Goal: Information Seeking & Learning: Learn about a topic

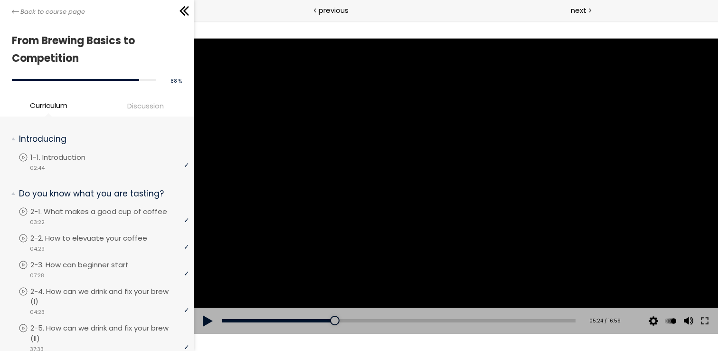
click at [382, 189] on div at bounding box center [456, 185] width 525 height 295
click at [391, 147] on div at bounding box center [456, 185] width 525 height 295
click at [380, 152] on div at bounding box center [456, 185] width 525 height 295
click at [379, 148] on div at bounding box center [456, 185] width 525 height 295
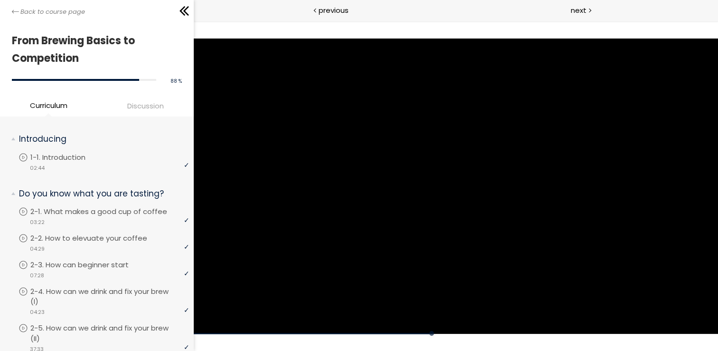
click at [379, 148] on div at bounding box center [456, 185] width 525 height 295
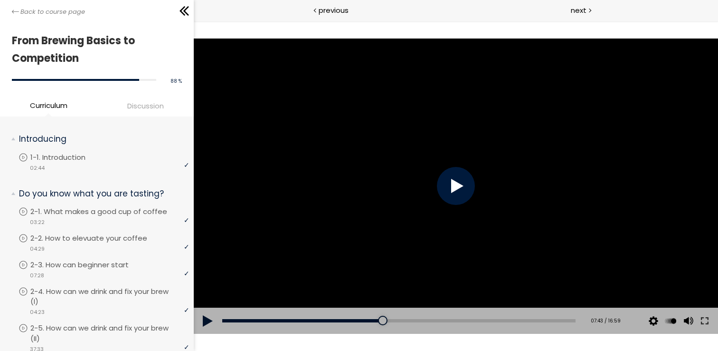
click at [379, 147] on div at bounding box center [456, 185] width 525 height 295
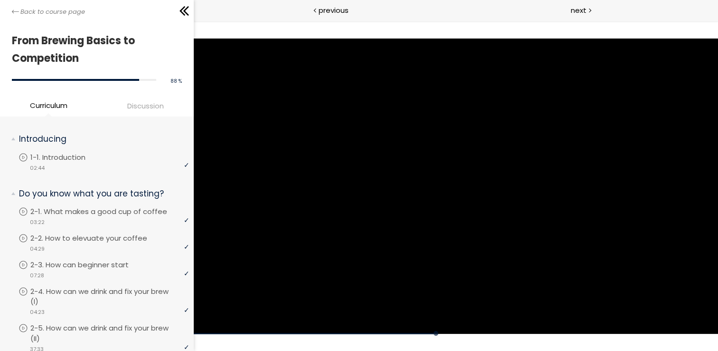
click at [379, 147] on div at bounding box center [456, 185] width 525 height 295
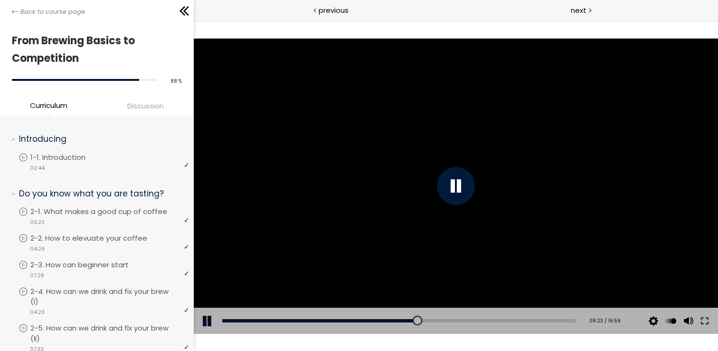
click at [409, 179] on div at bounding box center [456, 185] width 525 height 295
click at [377, 170] on div at bounding box center [456, 185] width 525 height 295
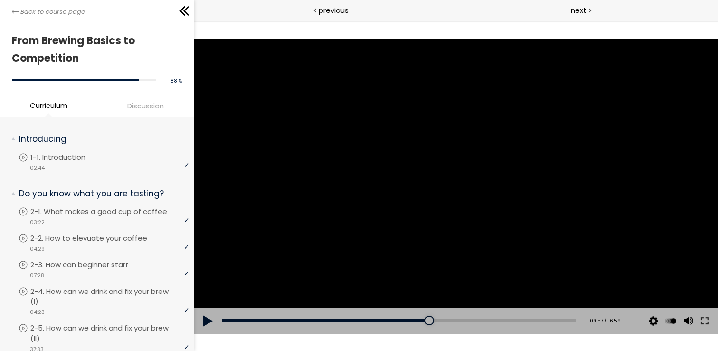
click at [484, 146] on div at bounding box center [456, 185] width 525 height 295
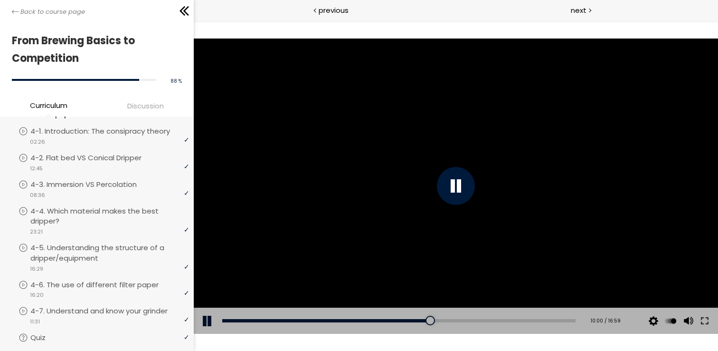
scroll to position [1100, 0]
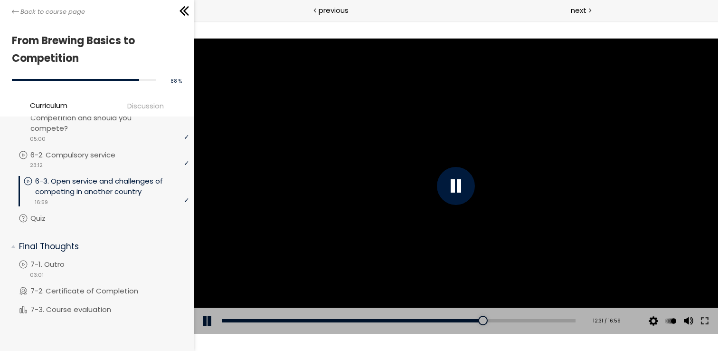
click at [455, 110] on div at bounding box center [456, 185] width 525 height 295
click at [454, 115] on div at bounding box center [456, 185] width 525 height 295
click at [428, 136] on div at bounding box center [456, 185] width 525 height 295
click at [382, 134] on div at bounding box center [456, 185] width 525 height 295
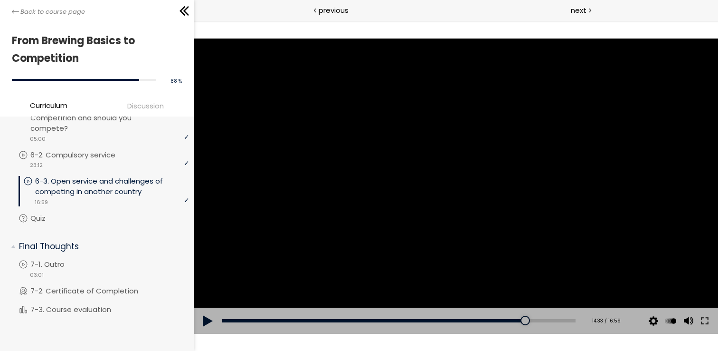
click at [384, 134] on div at bounding box center [456, 185] width 525 height 295
click at [382, 134] on div at bounding box center [456, 185] width 525 height 295
click at [381, 134] on div at bounding box center [456, 185] width 525 height 295
click at [72, 220] on link "Quiz" at bounding box center [104, 218] width 171 height 10
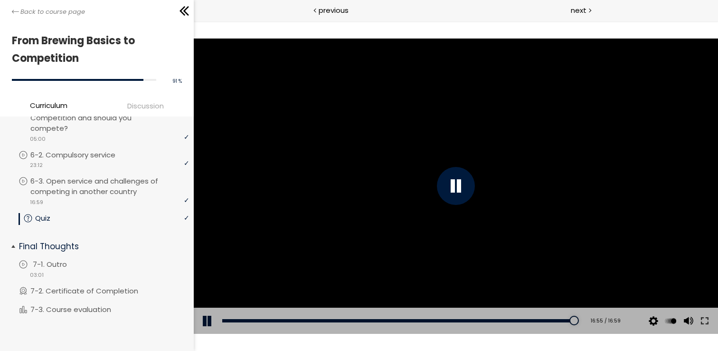
click at [85, 267] on p "7-1. Outro" at bounding box center [59, 264] width 53 height 10
click at [420, 9] on div "previous" at bounding box center [325, 10] width 262 height 21
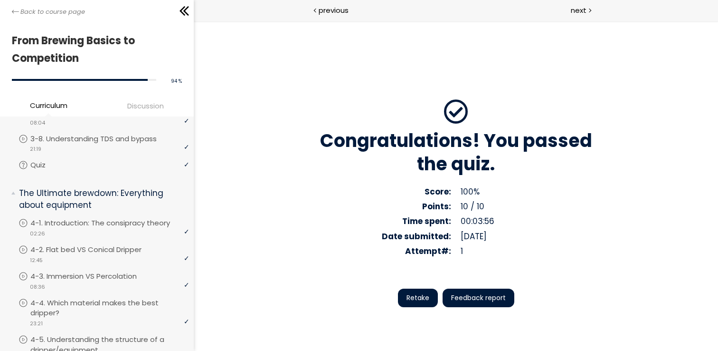
scroll to position [1100, 0]
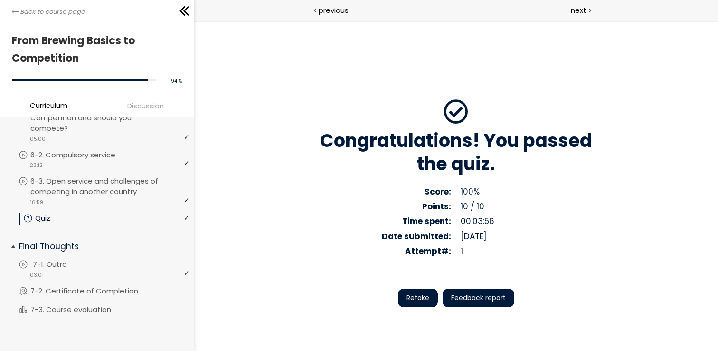
click at [89, 265] on link "7-1. Outro" at bounding box center [104, 264] width 171 height 10
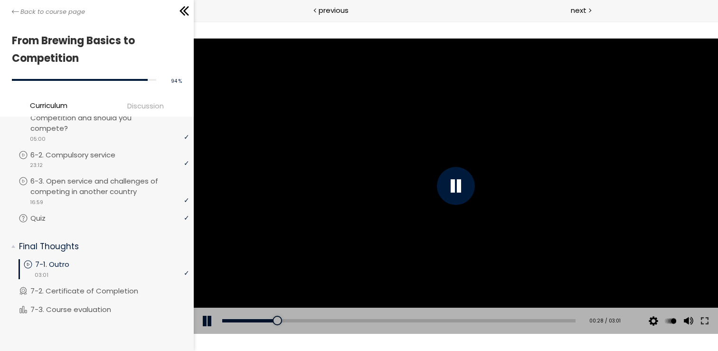
click at [338, 117] on div at bounding box center [456, 185] width 525 height 295
click at [343, 113] on div at bounding box center [456, 185] width 525 height 295
click at [352, 114] on div at bounding box center [456, 185] width 525 height 295
click at [367, 118] on div at bounding box center [456, 185] width 525 height 295
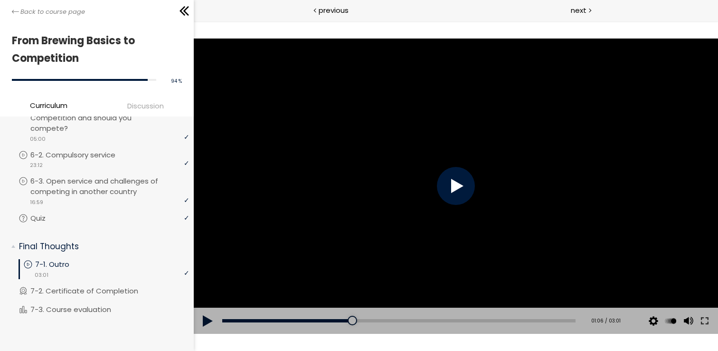
click at [367, 118] on div at bounding box center [456, 185] width 525 height 295
click at [445, 162] on div at bounding box center [456, 185] width 525 height 295
click at [442, 167] on div at bounding box center [456, 185] width 525 height 295
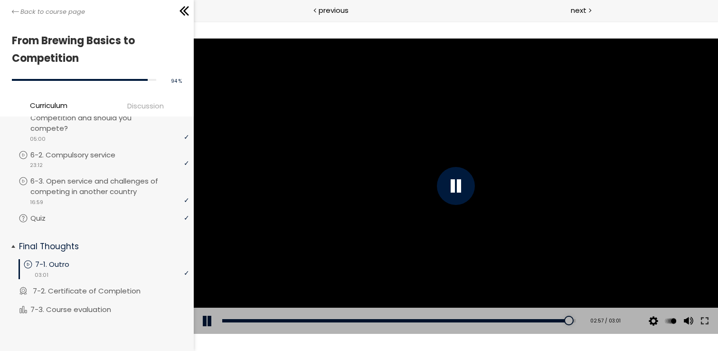
click at [100, 287] on p "7-2. Certificate of Completion" at bounding box center [96, 291] width 127 height 10
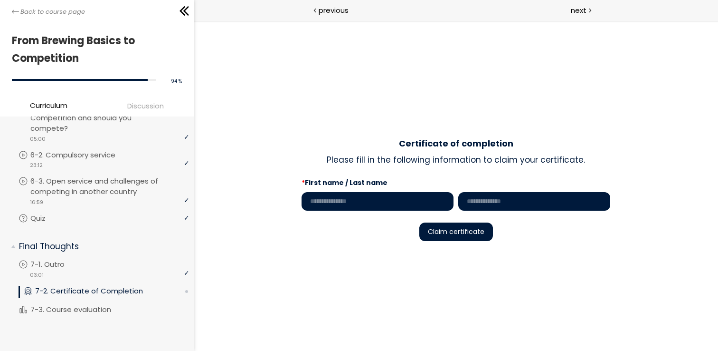
click at [355, 199] on input "text" at bounding box center [378, 201] width 152 height 19
type input "**********"
type input "******"
click at [470, 232] on span "Claim certificate" at bounding box center [456, 232] width 57 height 10
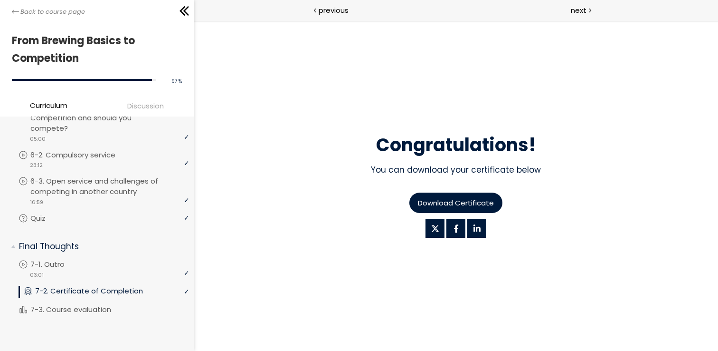
click at [471, 198] on span "Download Certificate" at bounding box center [456, 202] width 76 height 11
click at [88, 305] on p "7-3. Course evaluation" at bounding box center [83, 309] width 100 height 10
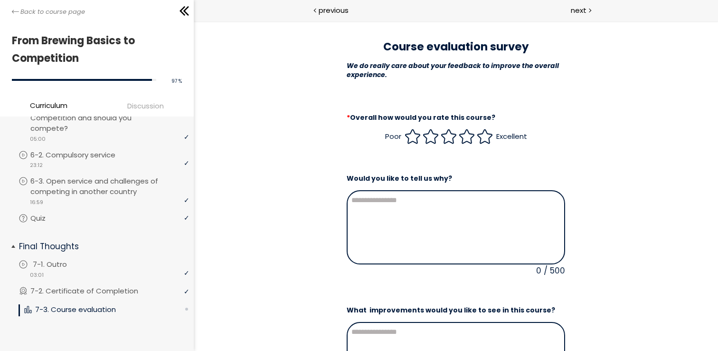
scroll to position [57, 0]
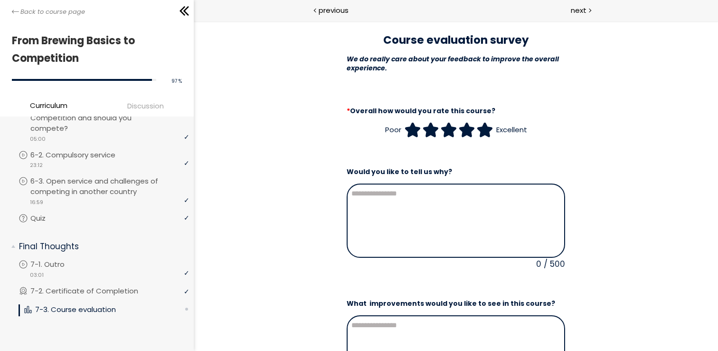
click at [480, 132] on icon at bounding box center [484, 130] width 14 height 14
click at [458, 197] on div at bounding box center [456, 220] width 219 height 74
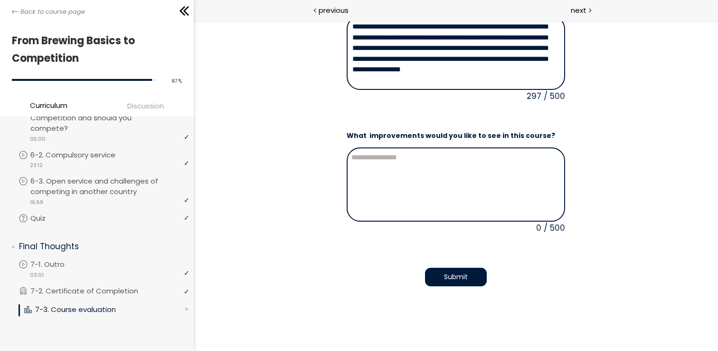
scroll to position [229, 0]
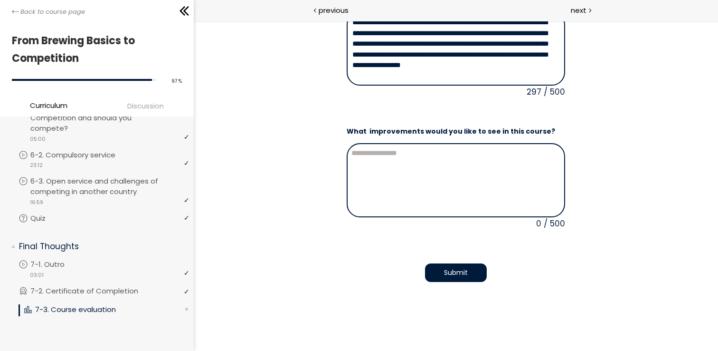
click at [451, 269] on span "Submit" at bounding box center [456, 272] width 24 height 10
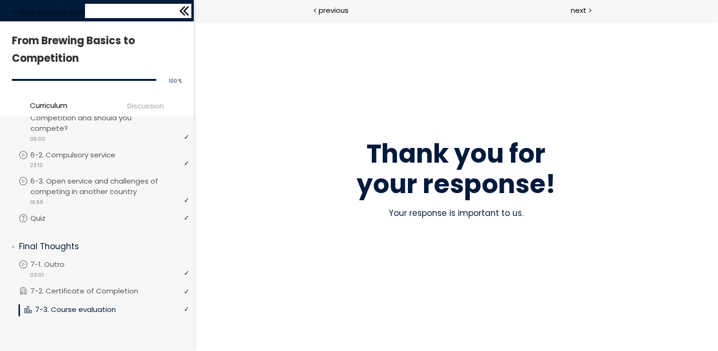
click at [78, 12] on span "Back to course page" at bounding box center [52, 12] width 65 height 10
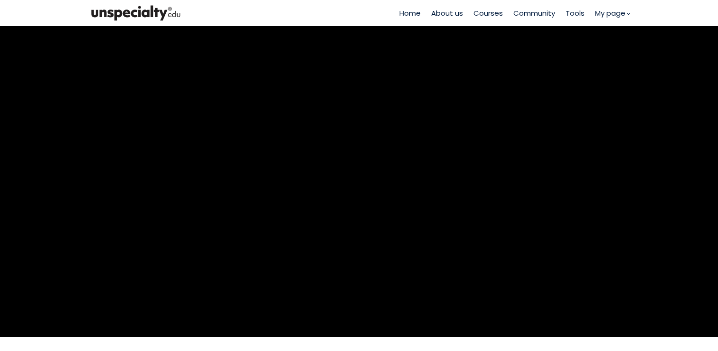
click at [494, 11] on span "Courses" at bounding box center [488, 13] width 29 height 11
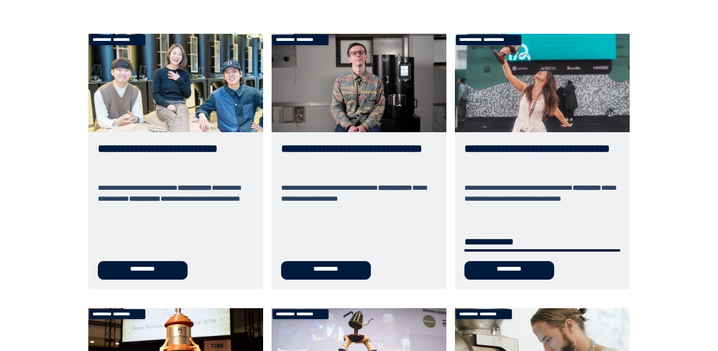
scroll to position [77, 0]
